Goal: Contribute content

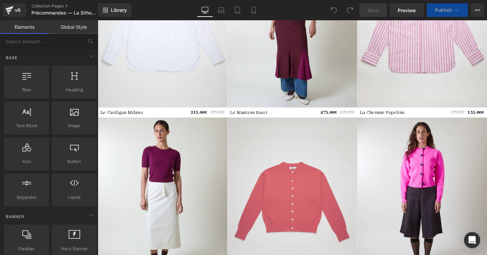
scroll to position [454, 0]
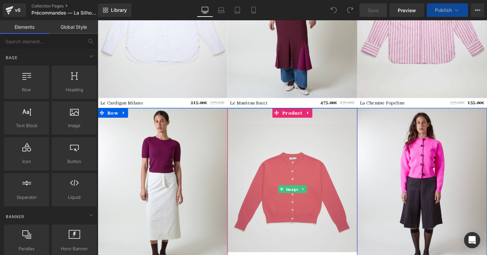
click at [293, 165] on img at bounding box center [302, 198] width 136 height 171
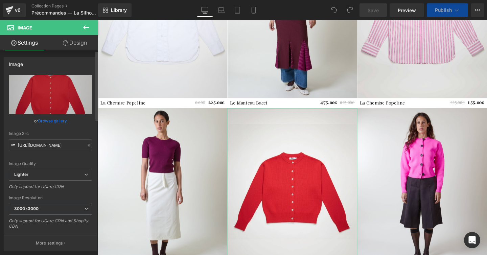
click at [56, 124] on link "Browse gallery" at bounding box center [52, 121] width 29 height 12
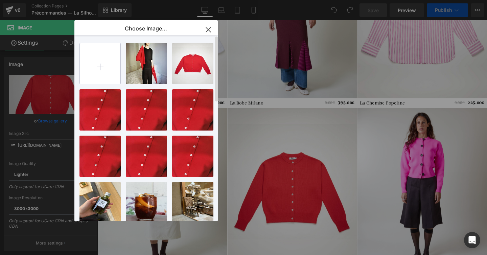
click at [104, 68] on input "file" at bounding box center [100, 63] width 41 height 41
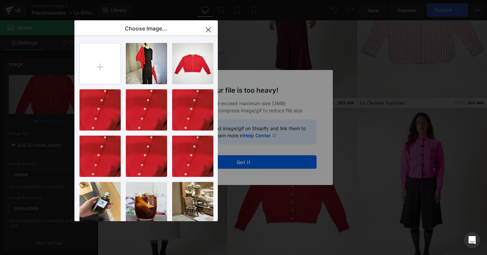
click at [259, 0] on div "Text Color Highlight Color #333333 Choose Image... Back to Library Insert Untit…" at bounding box center [243, 0] width 487 height 0
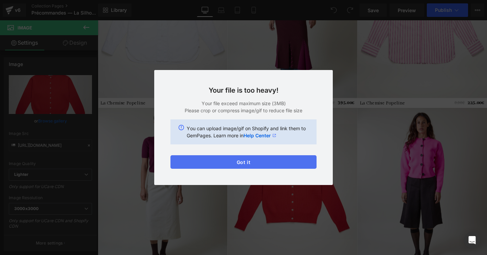
click at [251, 164] on button "Got it" at bounding box center [244, 162] width 146 height 14
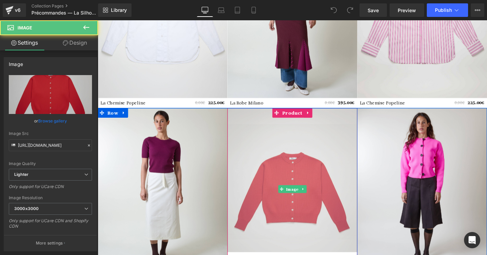
click at [274, 150] on img at bounding box center [302, 198] width 136 height 171
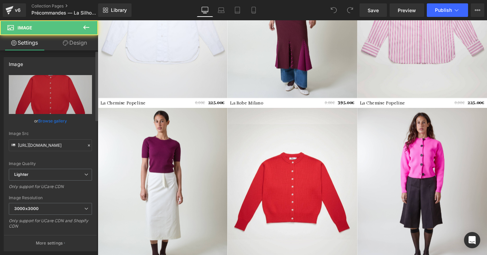
click at [55, 118] on link "Browse gallery" at bounding box center [52, 121] width 29 height 12
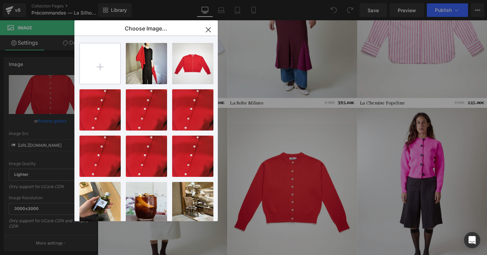
click at [101, 54] on input "file" at bounding box center [100, 63] width 41 height 41
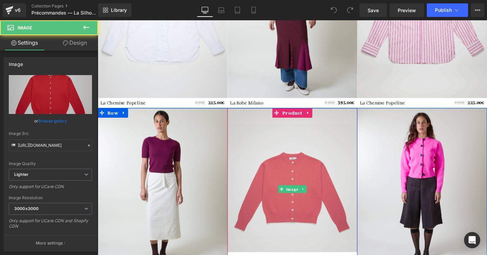
click at [277, 144] on img at bounding box center [302, 198] width 136 height 171
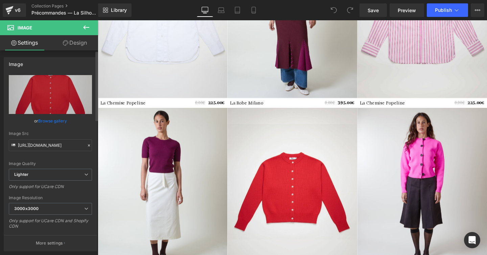
click at [56, 117] on link "Browse gallery" at bounding box center [52, 121] width 29 height 12
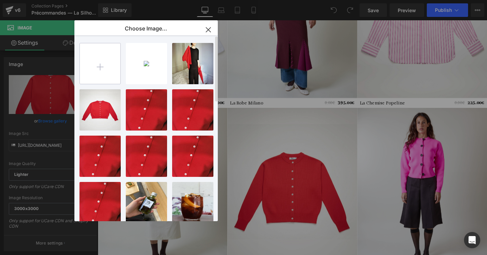
click at [104, 67] on input "file" at bounding box center [100, 63] width 41 height 41
type input "C:\fakepath\reuni-packshot-0377coquelicot (2).jpg"
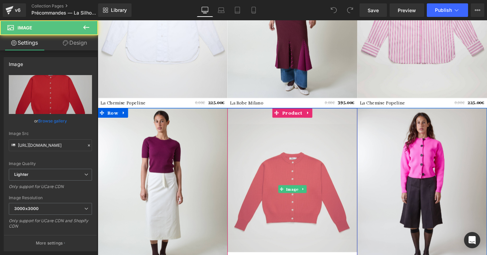
click at [298, 140] on img at bounding box center [302, 198] width 136 height 171
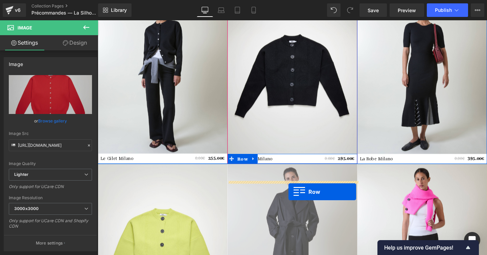
scroll to position [0, 0]
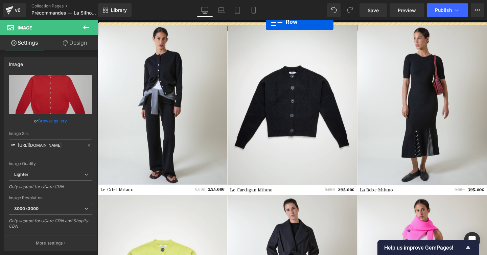
drag, startPoint x: 112, startPoint y: 139, endPoint x: 274, endPoint y: 22, distance: 200.2
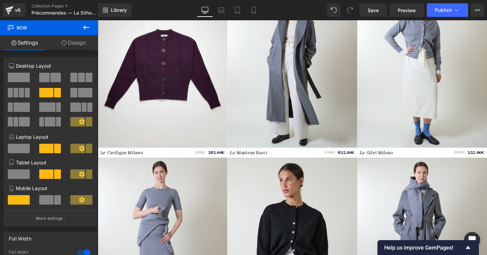
scroll to position [663, 0]
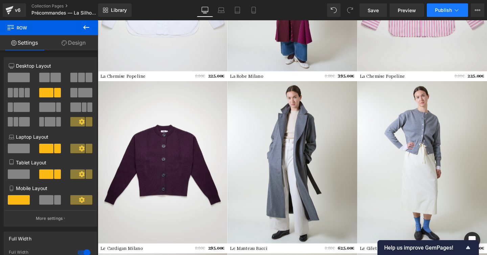
click at [446, 6] on button "Publish" at bounding box center [447, 10] width 41 height 14
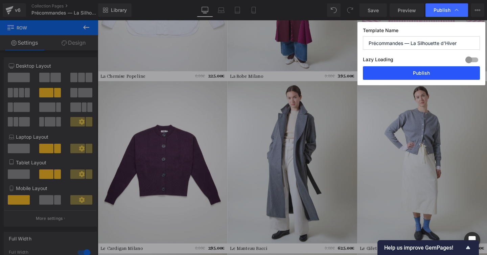
click at [417, 76] on button "Publish" at bounding box center [421, 73] width 117 height 14
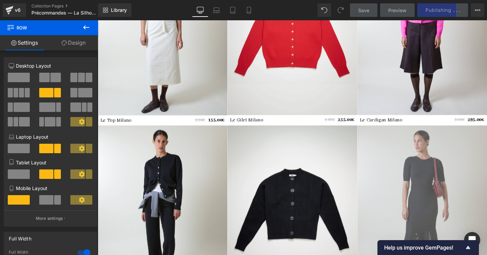
scroll to position [0, 0]
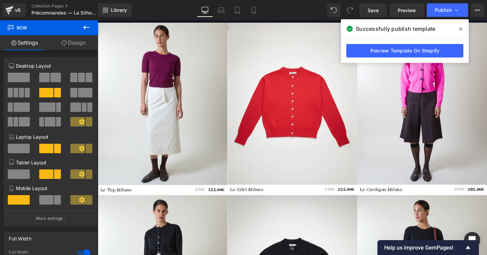
click at [461, 28] on icon at bounding box center [460, 28] width 3 height 5
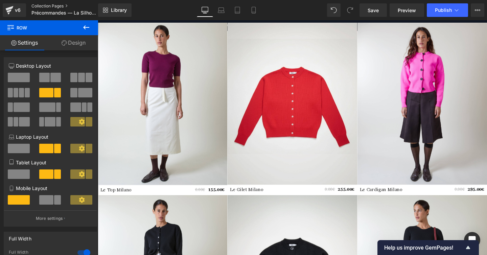
click at [38, 4] on link "Collection Pages" at bounding box center [70, 5] width 78 height 5
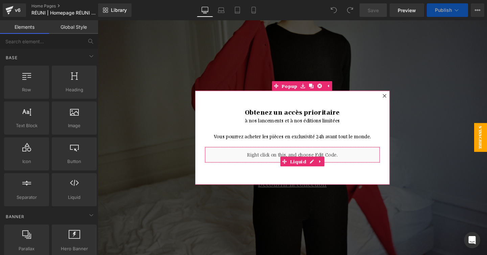
scroll to position [59, 0]
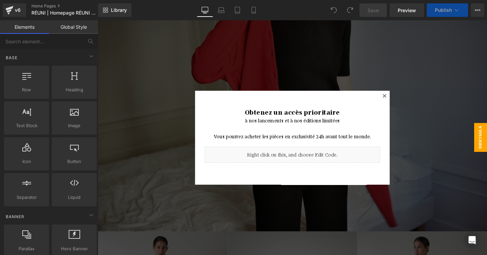
click at [400, 100] on icon at bounding box center [400, 100] width 4 height 4
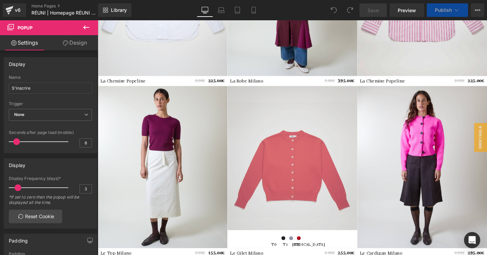
scroll to position [778, 0]
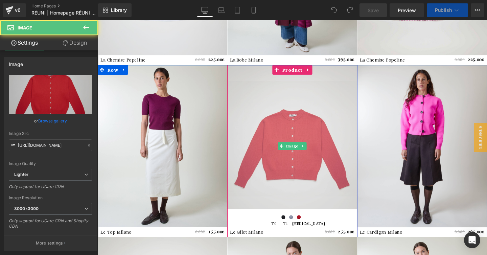
click at [323, 99] on img at bounding box center [302, 152] width 136 height 171
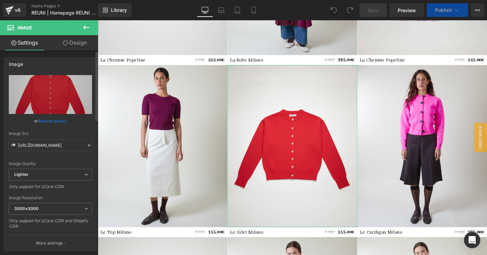
click at [54, 117] on link "Browse gallery" at bounding box center [52, 121] width 29 height 12
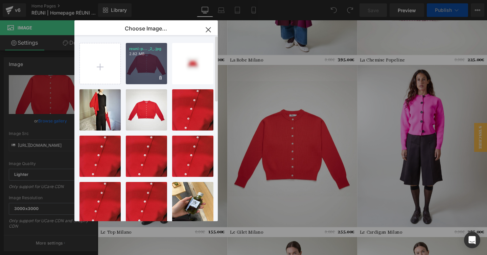
click at [144, 63] on div "reuni-p... _2_.jpg 2.82 MB" at bounding box center [146, 63] width 41 height 41
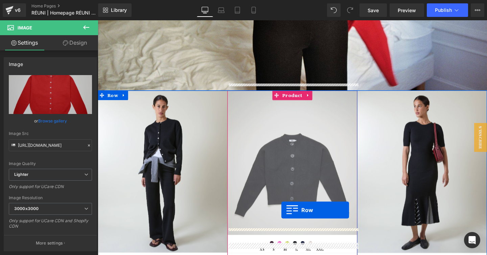
scroll to position [214, 0]
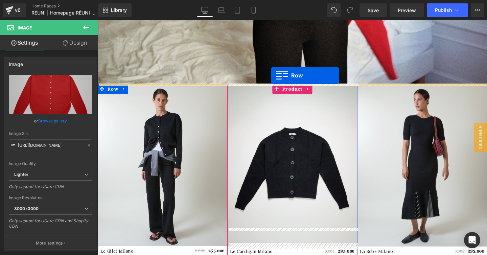
drag, startPoint x: 116, startPoint y: 70, endPoint x: 280, endPoint y: 78, distance: 164.0
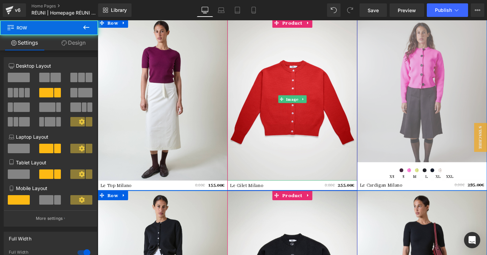
scroll to position [308, 0]
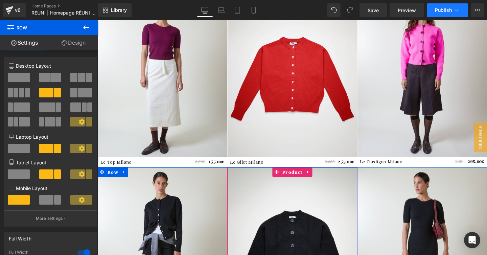
click at [446, 5] on button "Publish" at bounding box center [447, 10] width 41 height 14
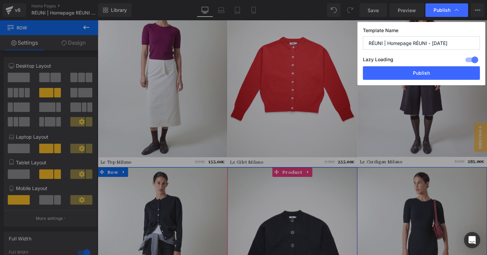
click at [424, 81] on div "Template Name RÉUNI | Homepage RÉUNI - Oct 25 Lazy Loading Build Upgrade plan t…" at bounding box center [422, 53] width 128 height 63
click at [423, 76] on button "Publish" at bounding box center [421, 73] width 117 height 14
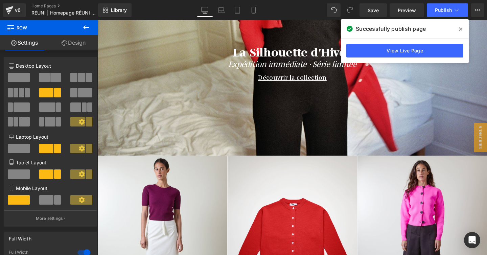
scroll to position [0, 0]
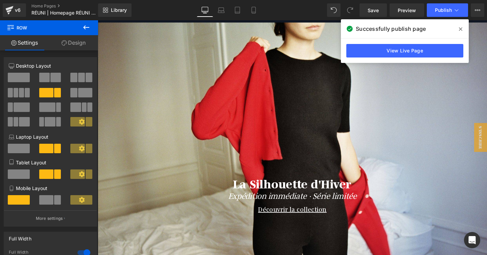
click at [460, 30] on icon at bounding box center [460, 28] width 3 height 3
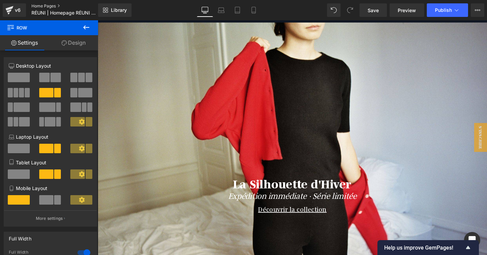
click at [42, 6] on link "Home Pages" at bounding box center [70, 5] width 78 height 5
